Goal: Find specific page/section: Find specific page/section

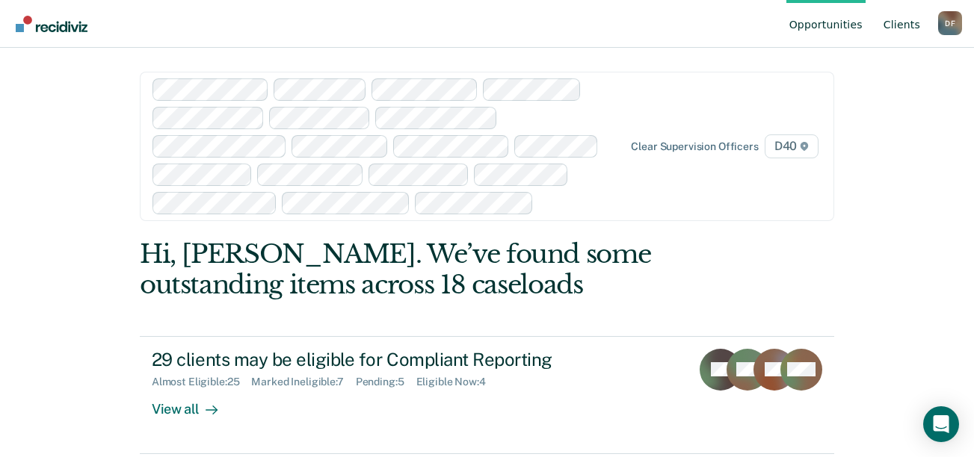
click at [910, 23] on link "Client s" at bounding box center [901, 24] width 43 height 48
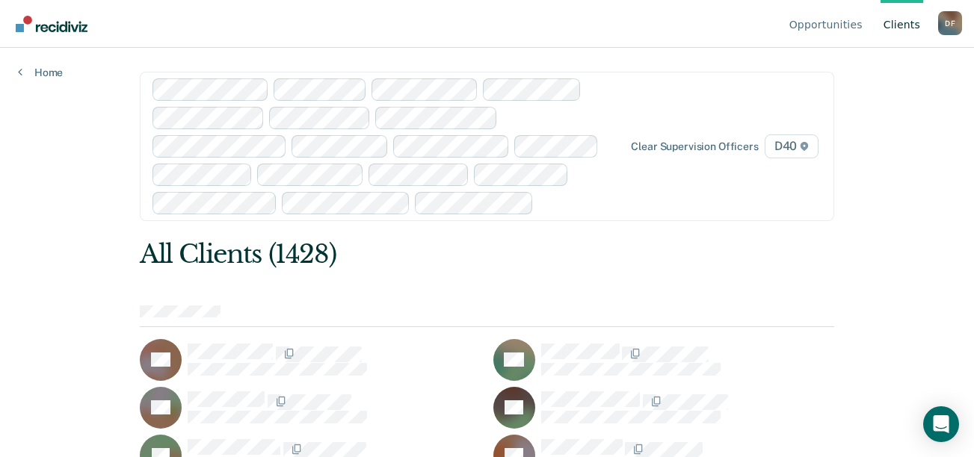
click at [947, 25] on div "D F" at bounding box center [950, 23] width 24 height 24
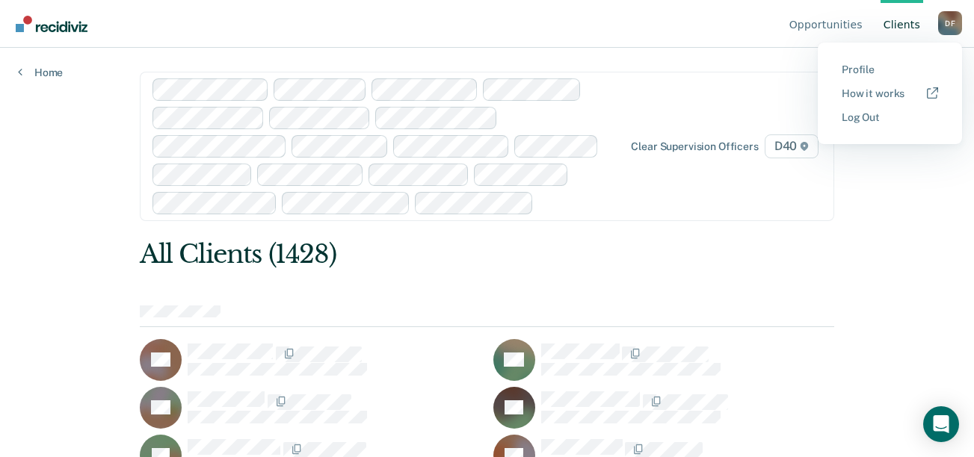
click at [799, 87] on div "Clear supervision officers D40" at bounding box center [487, 146] width 694 height 149
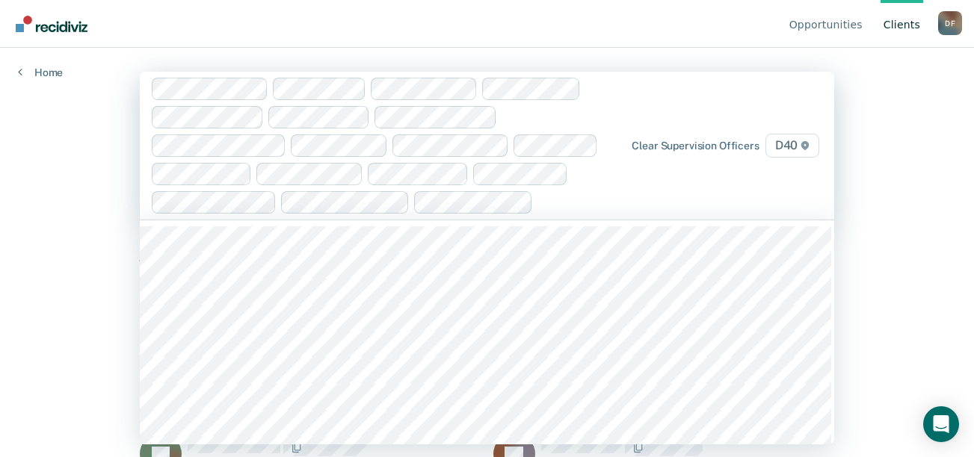
click at [904, 24] on link "Client s" at bounding box center [901, 24] width 43 height 48
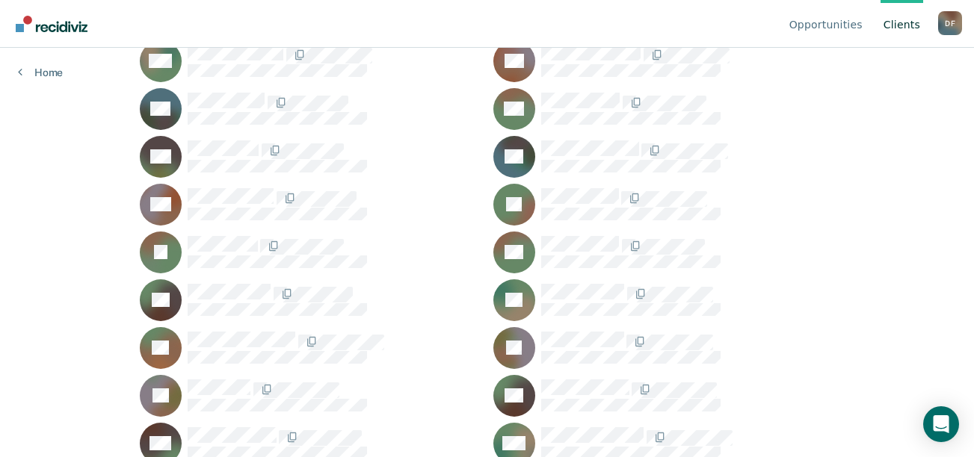
scroll to position [1046, 0]
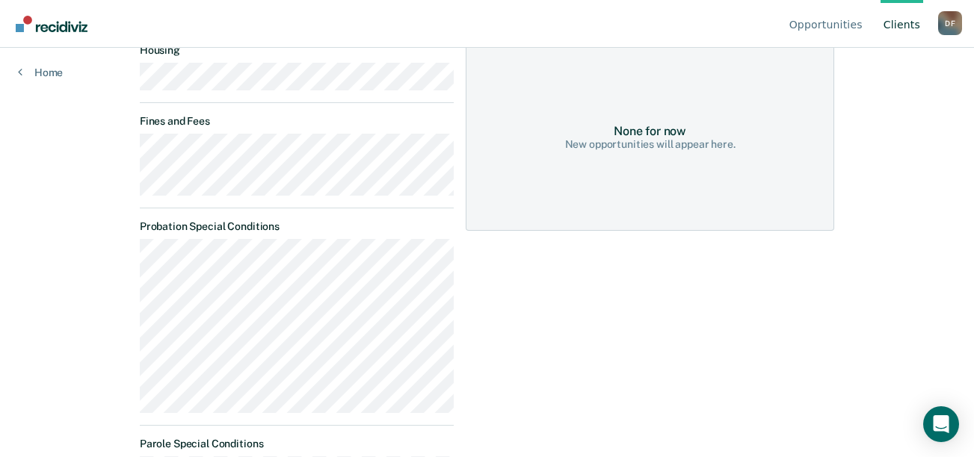
scroll to position [328, 0]
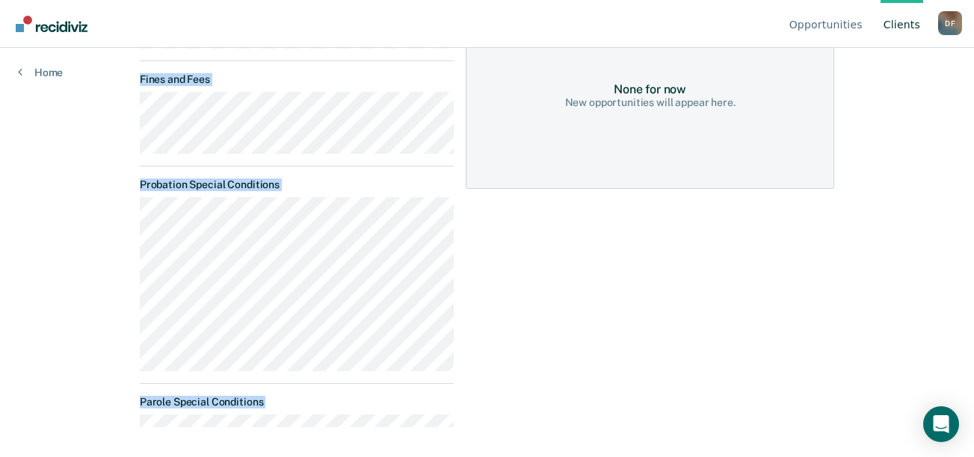
drag, startPoint x: 968, startPoint y: 274, endPoint x: 969, endPoint y: 302, distance: 27.7
drag, startPoint x: 969, startPoint y: 302, endPoint x: 847, endPoint y: 288, distance: 122.6
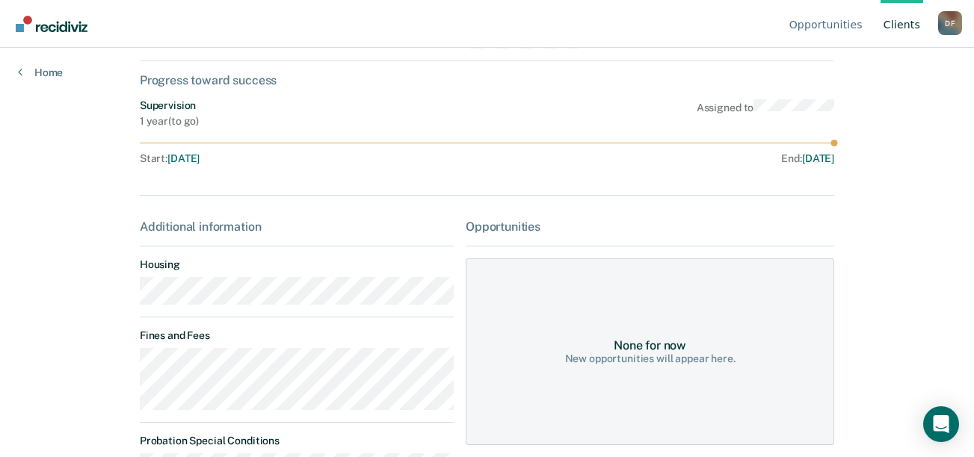
scroll to position [59, 0]
